Goal: Transaction & Acquisition: Download file/media

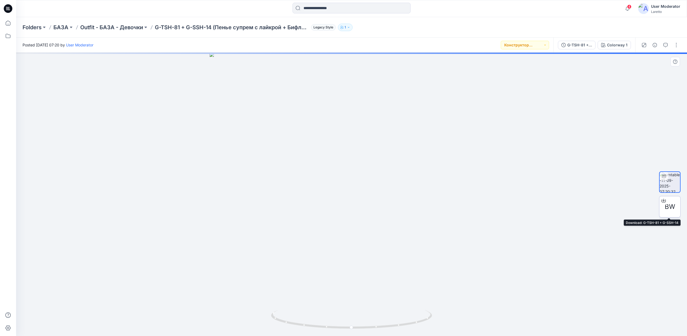
click at [670, 207] on span "BW" at bounding box center [670, 207] width 10 height 10
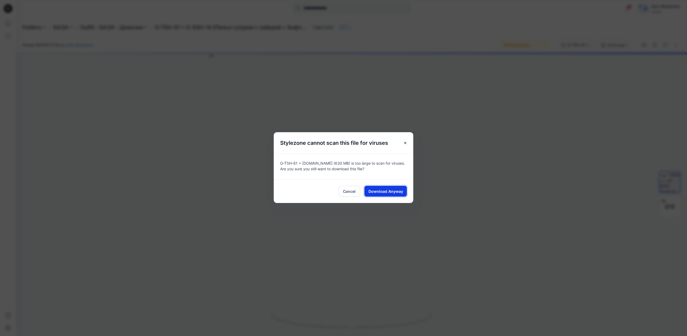
click at [388, 191] on span "Download Anyway" at bounding box center [386, 192] width 35 height 6
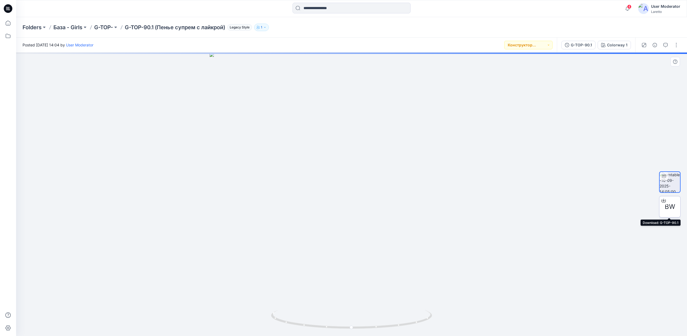
click at [671, 204] on span "BW" at bounding box center [670, 207] width 10 height 10
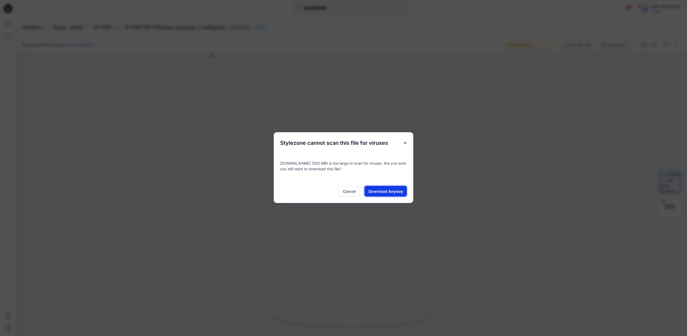
click at [398, 190] on span "Download Anyway" at bounding box center [386, 192] width 35 height 6
